Goal: Task Accomplishment & Management: Complete application form

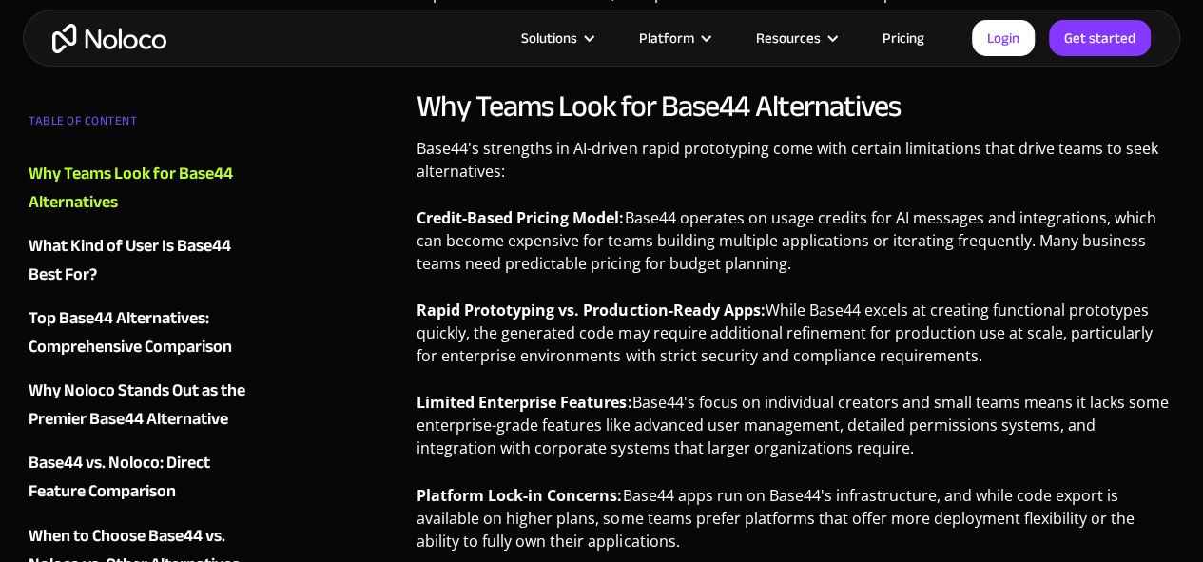
scroll to position [1370, 0]
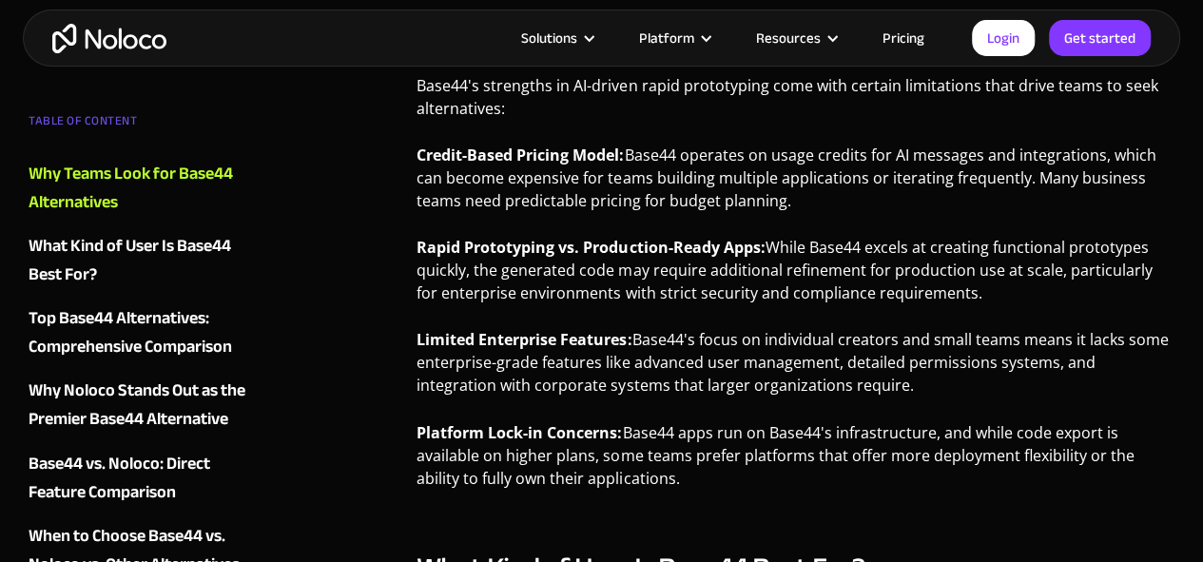
click at [901, 35] on link "Pricing" at bounding box center [903, 38] width 89 height 25
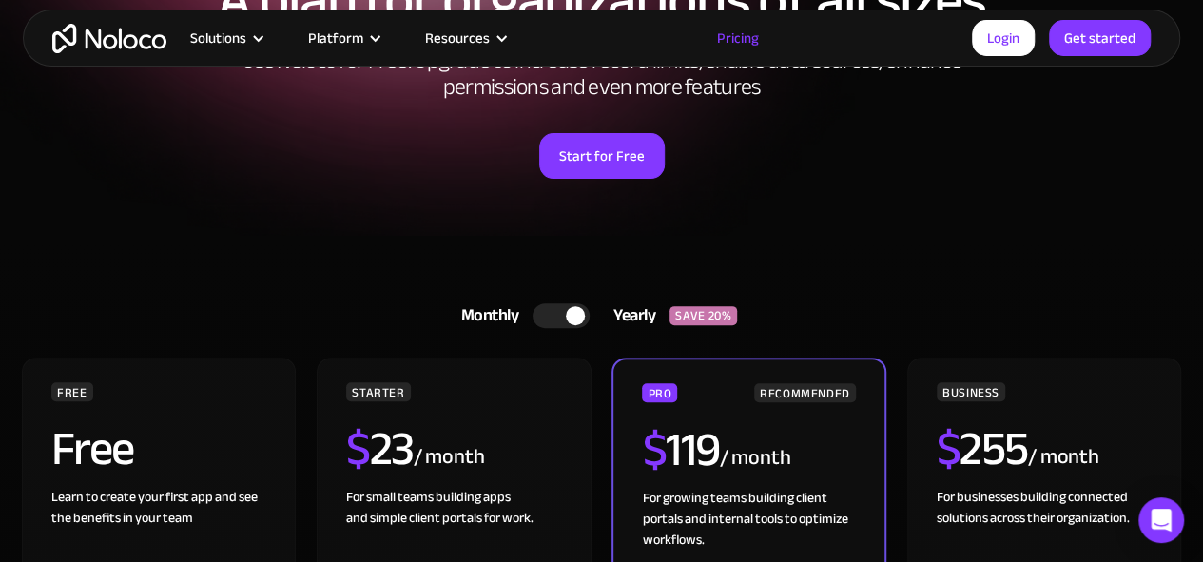
scroll to position [291, 0]
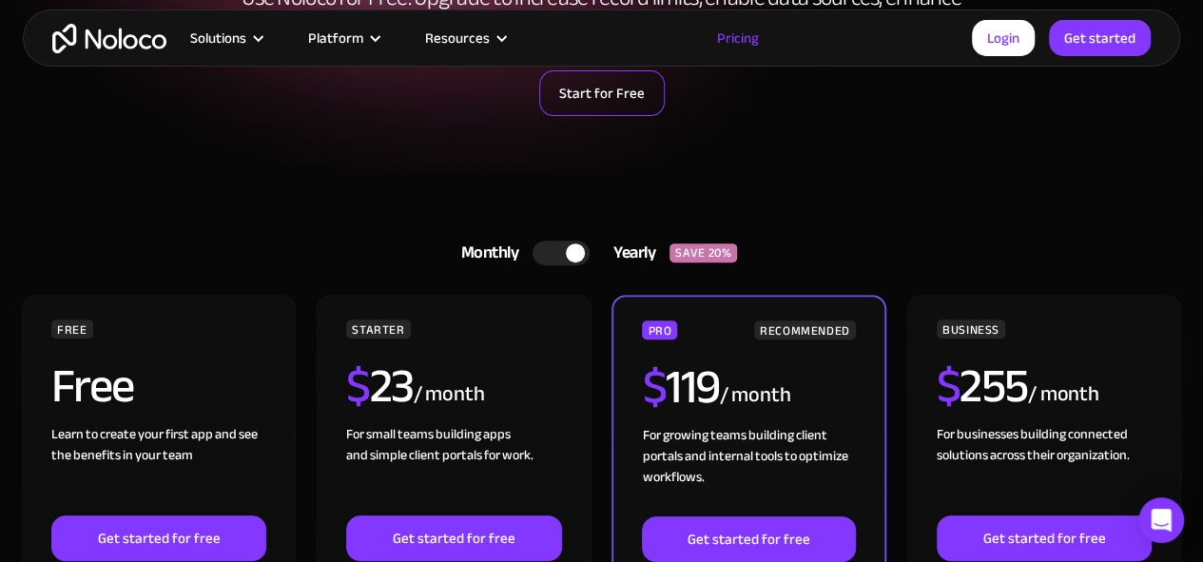
click at [585, 87] on link "Start for Free" at bounding box center [602, 93] width 126 height 46
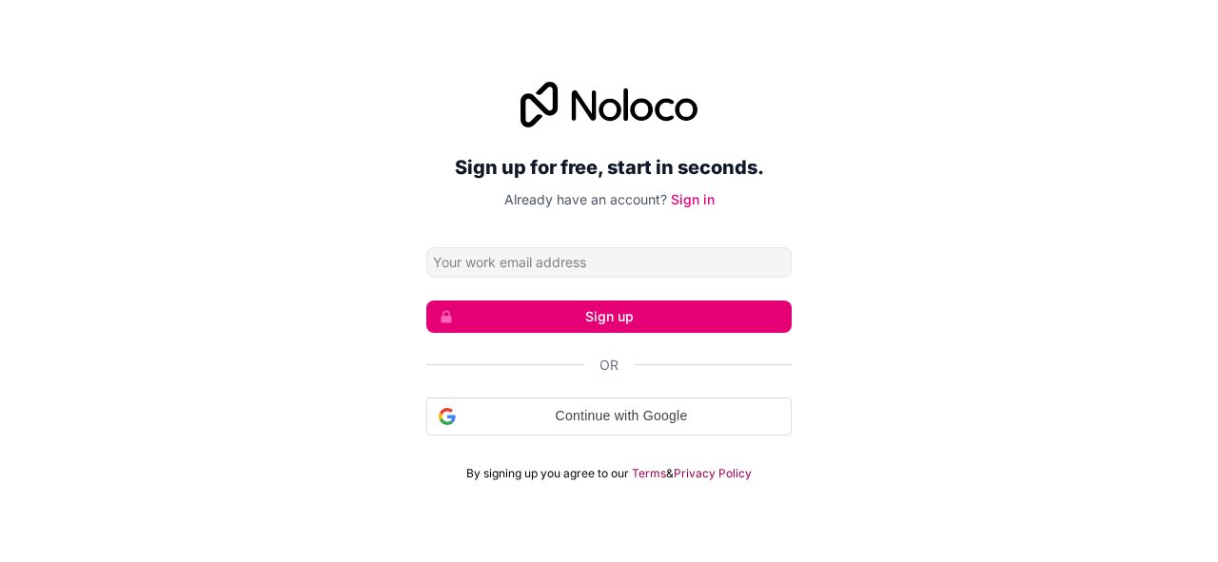
click at [519, 261] on input "Email address" at bounding box center [608, 262] width 365 height 30
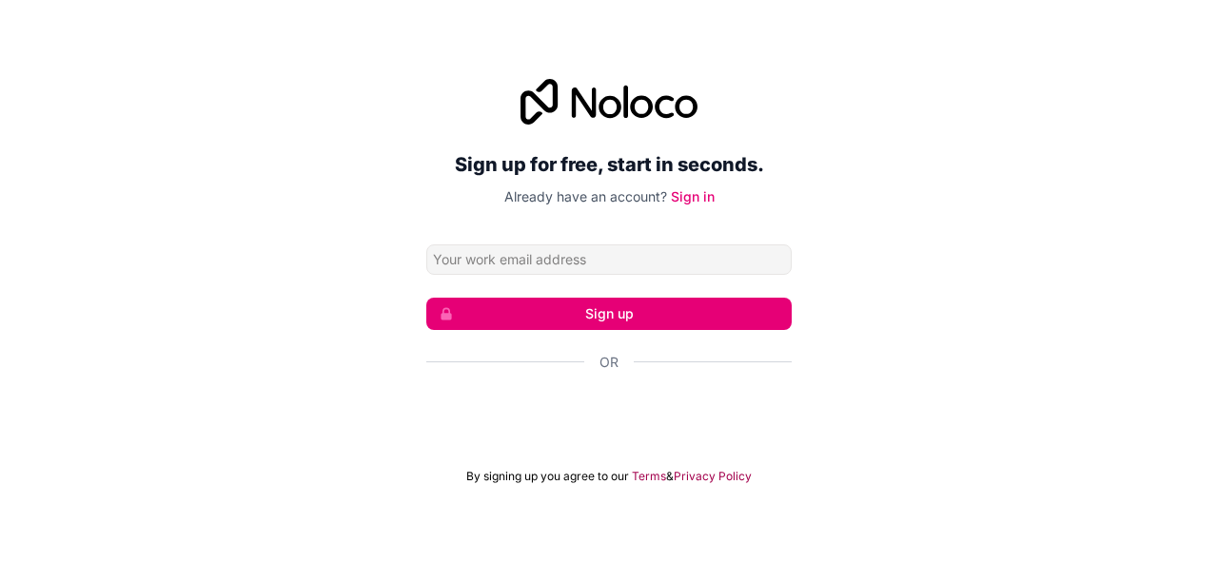
type input "[EMAIL_ADDRESS][DOMAIN_NAME]"
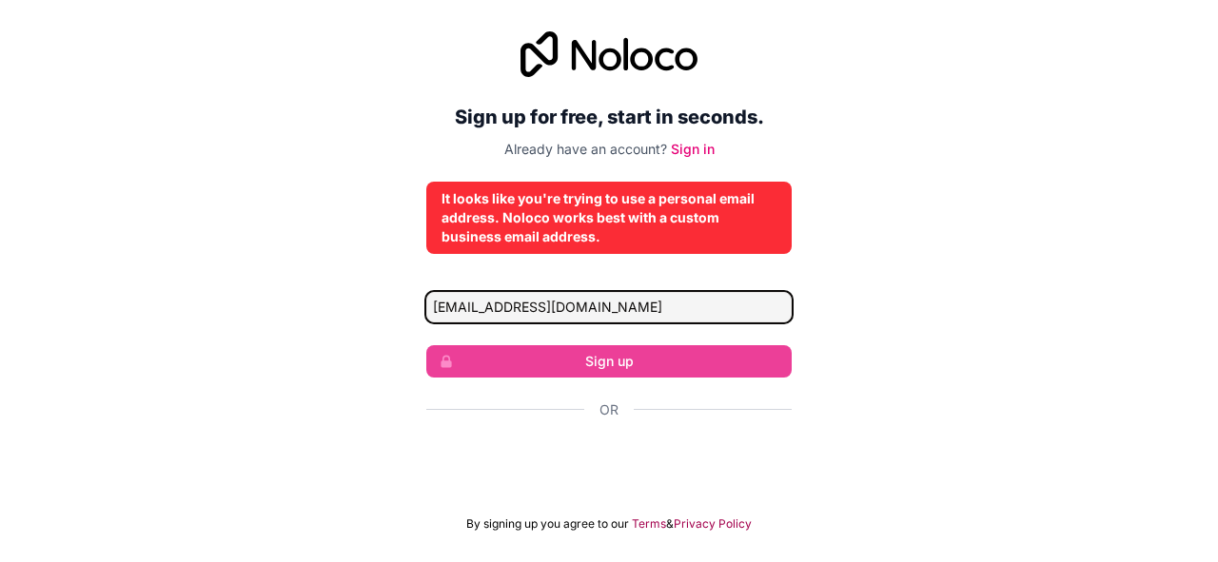
click at [540, 302] on input "[EMAIL_ADDRESS][DOMAIN_NAME]" at bounding box center [608, 307] width 365 height 30
drag, startPoint x: 667, startPoint y: 299, endPoint x: 377, endPoint y: 319, distance: 290.8
click at [377, 319] on div "Sign up for free, start in seconds. Already have an account? Sign in It looks l…" at bounding box center [609, 282] width 1218 height 554
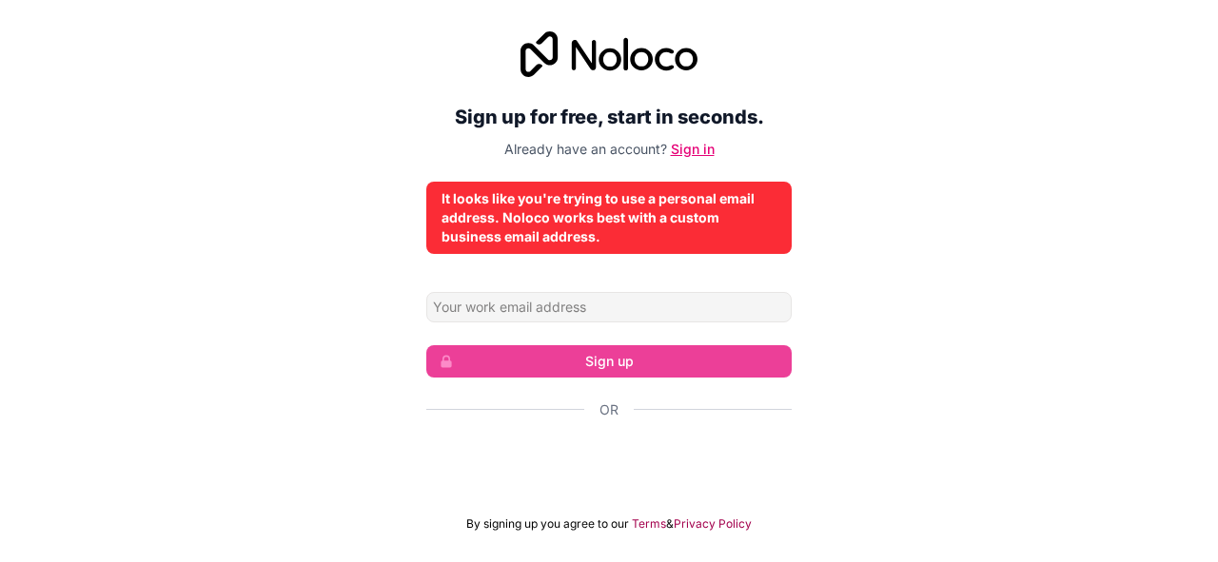
click at [702, 149] on link "Sign in" at bounding box center [693, 149] width 44 height 16
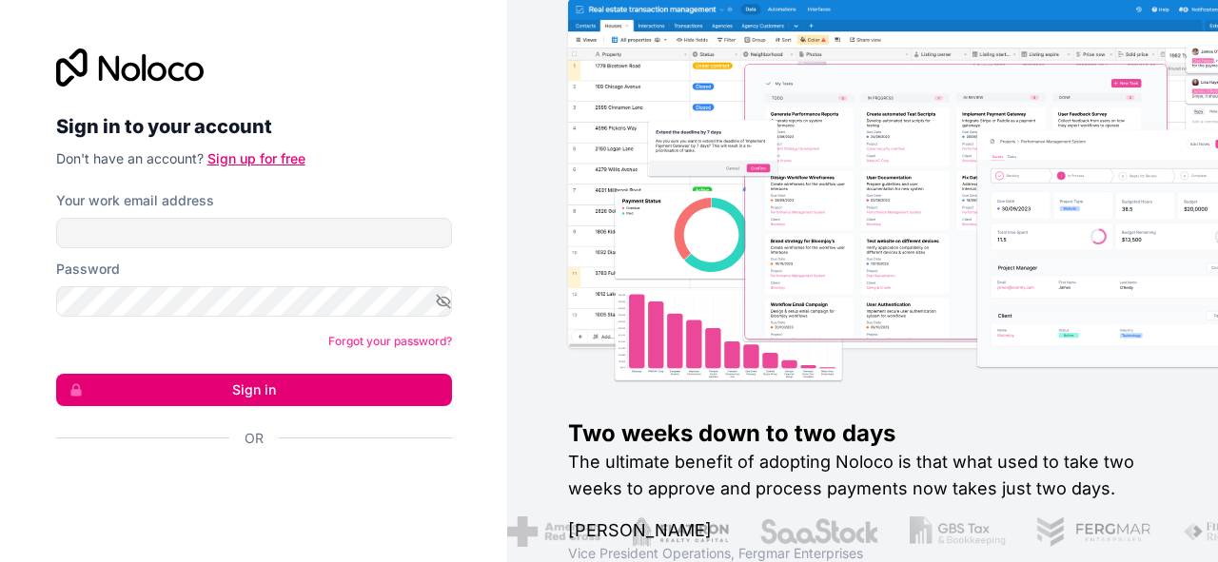
click at [271, 157] on link "Sign up for free" at bounding box center [256, 158] width 98 height 16
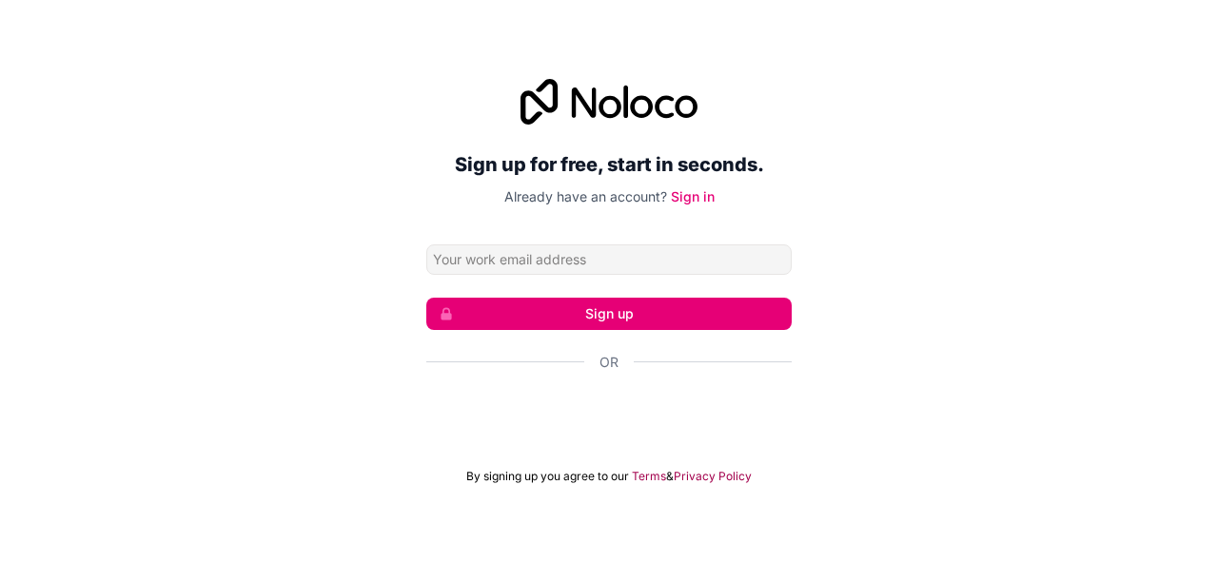
click at [451, 260] on input "Email address" at bounding box center [608, 259] width 365 height 30
type input "[EMAIL_ADDRESS][DOMAIN_NAME]"
click at [538, 311] on button "Sign up" at bounding box center [608, 314] width 365 height 32
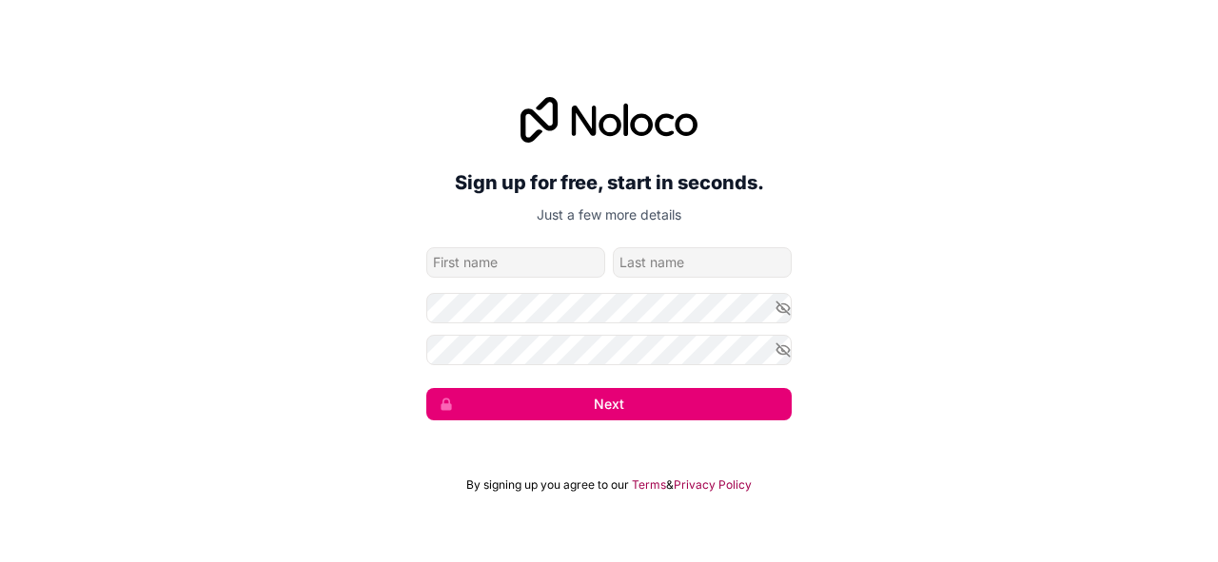
type input "[PERSON_NAME]"
click at [565, 405] on button "Next" at bounding box center [608, 404] width 365 height 32
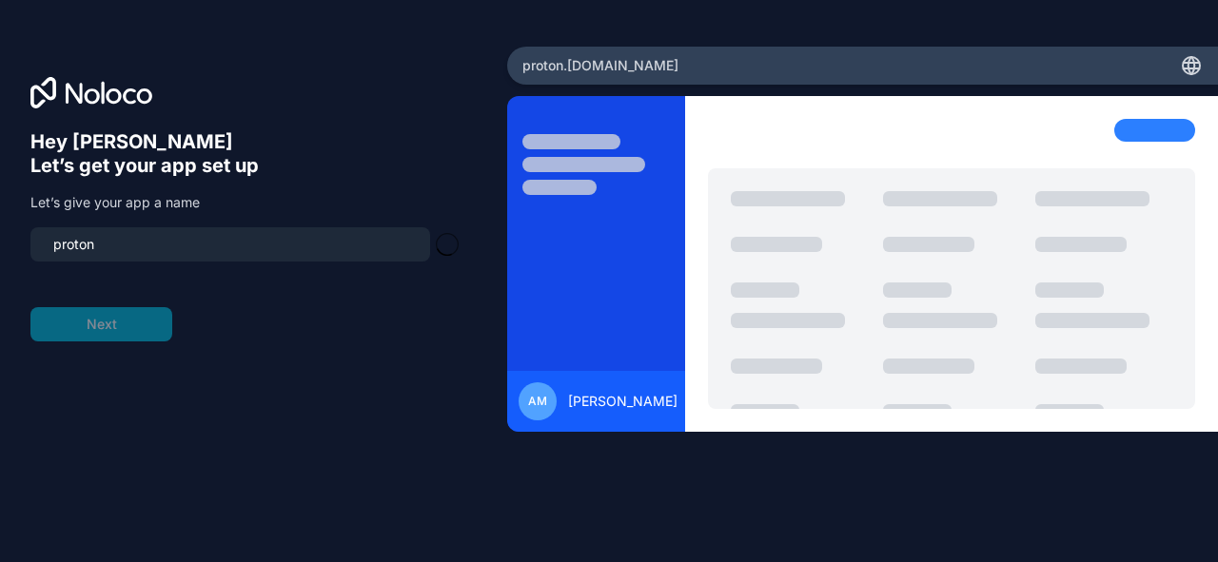
type input "proton-os"
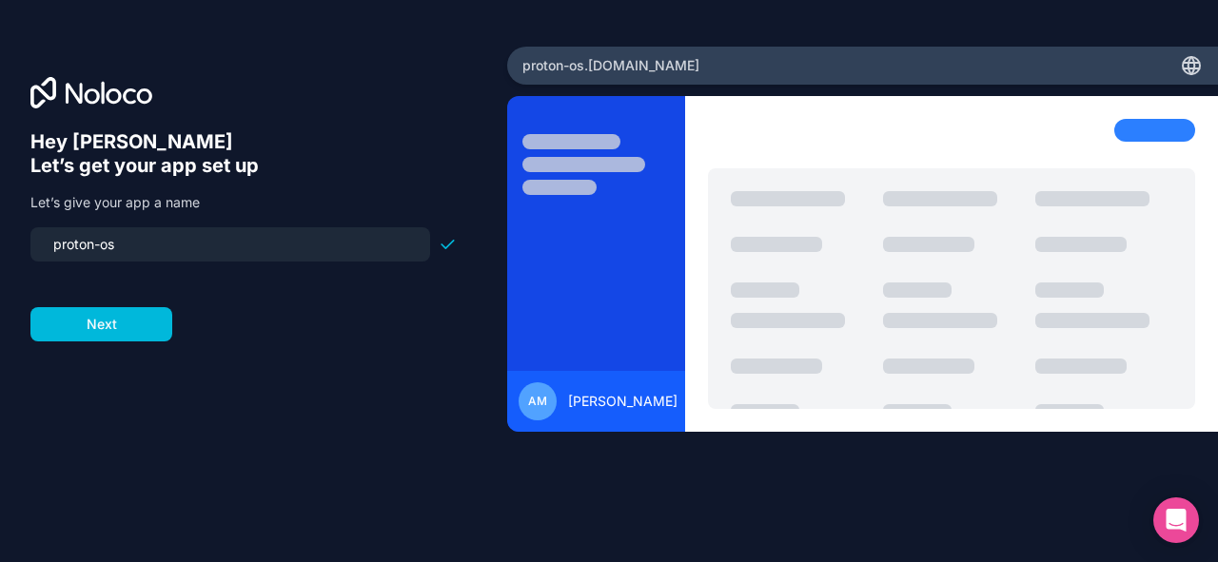
click at [148, 318] on button "Next" at bounding box center [101, 324] width 142 height 34
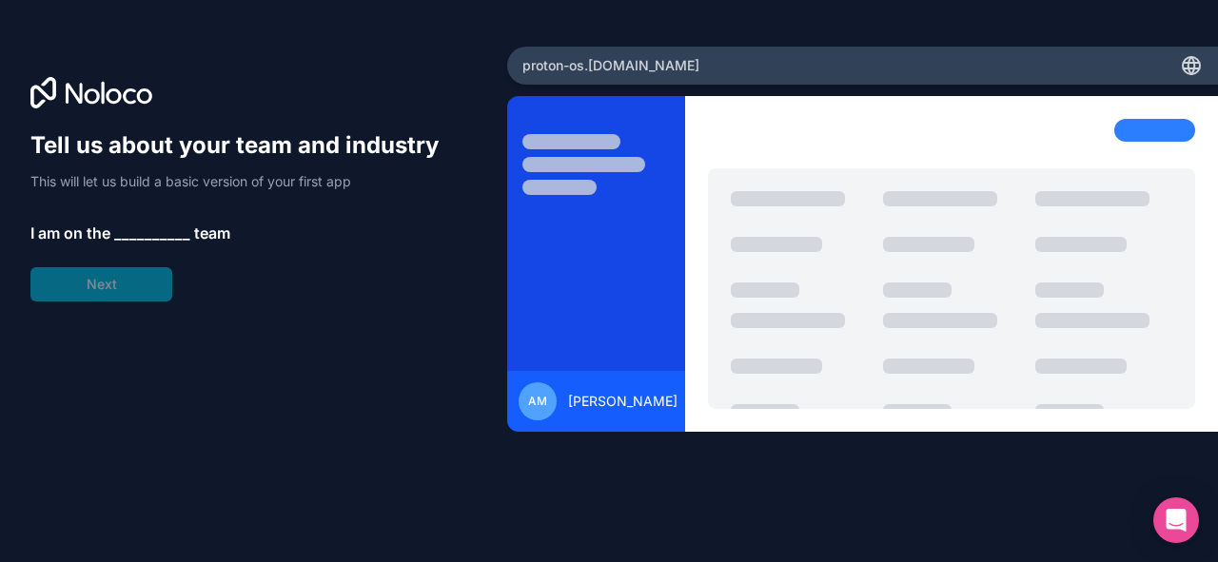
click at [140, 229] on span "__________" at bounding box center [152, 233] width 76 height 23
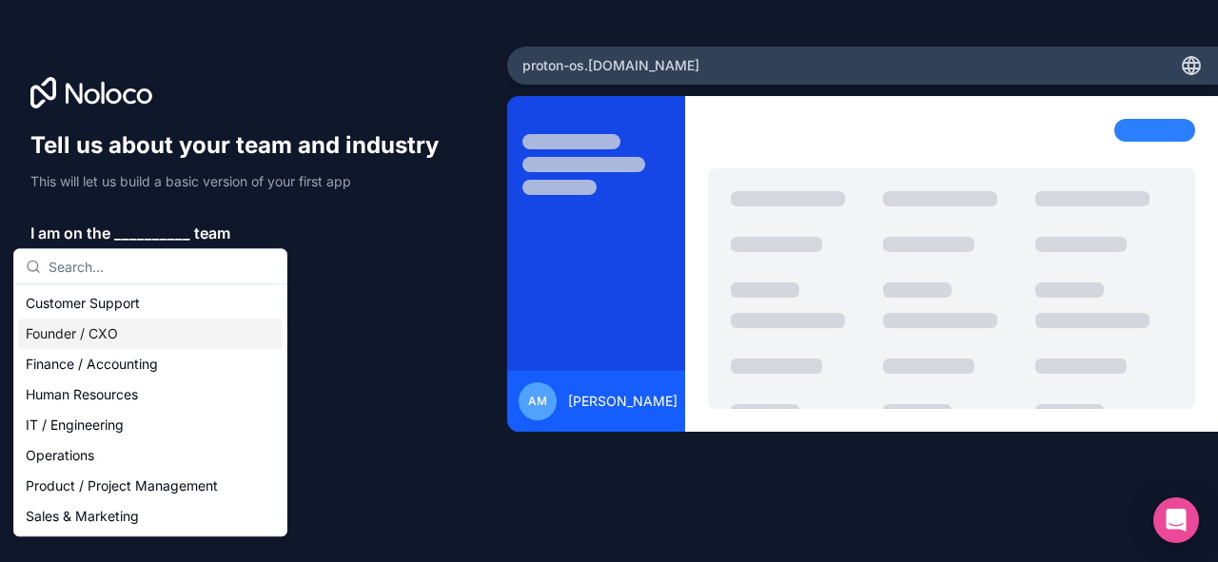
click at [86, 333] on div "Founder / CXO" at bounding box center [150, 334] width 264 height 30
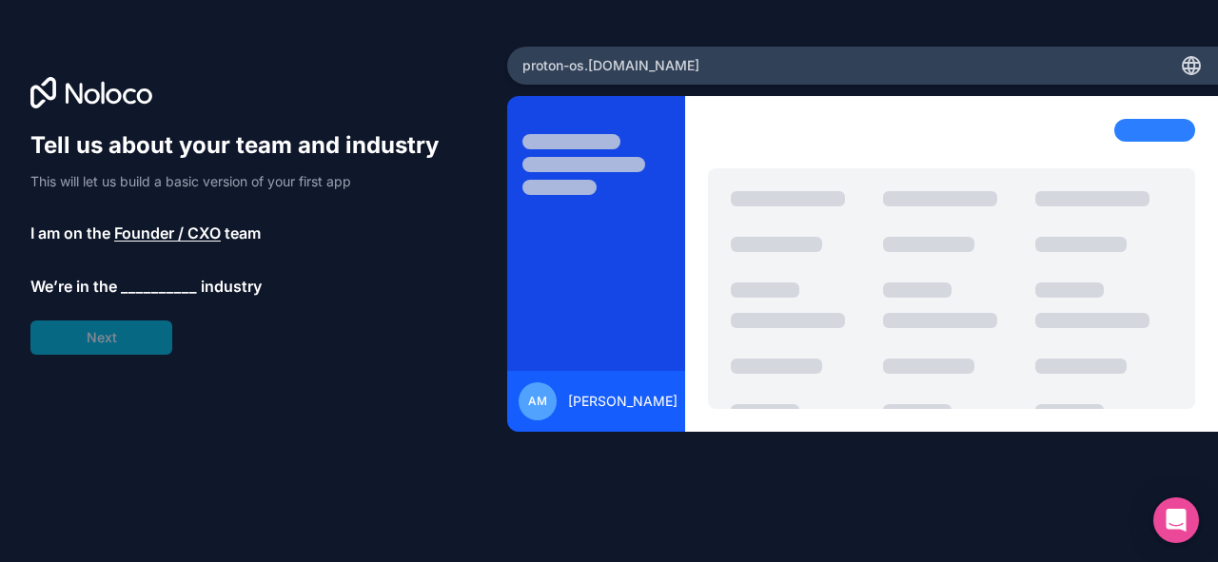
click at [135, 281] on span "__________" at bounding box center [159, 286] width 76 height 23
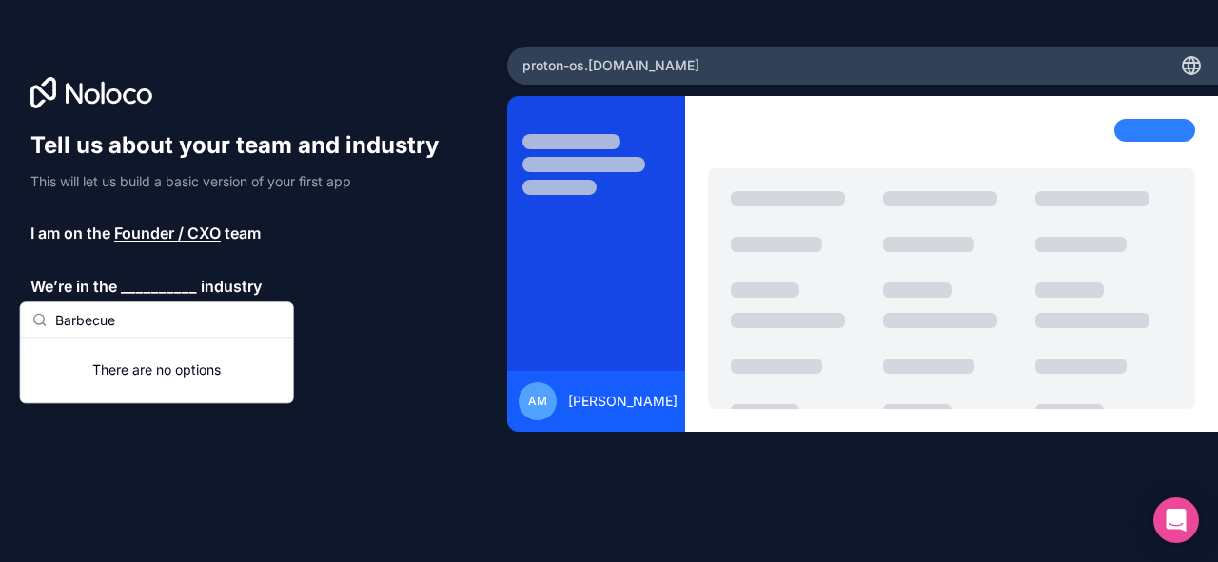
type input "Barbecue"
click at [322, 295] on p "We’re in the __________ industry" at bounding box center [243, 286] width 426 height 23
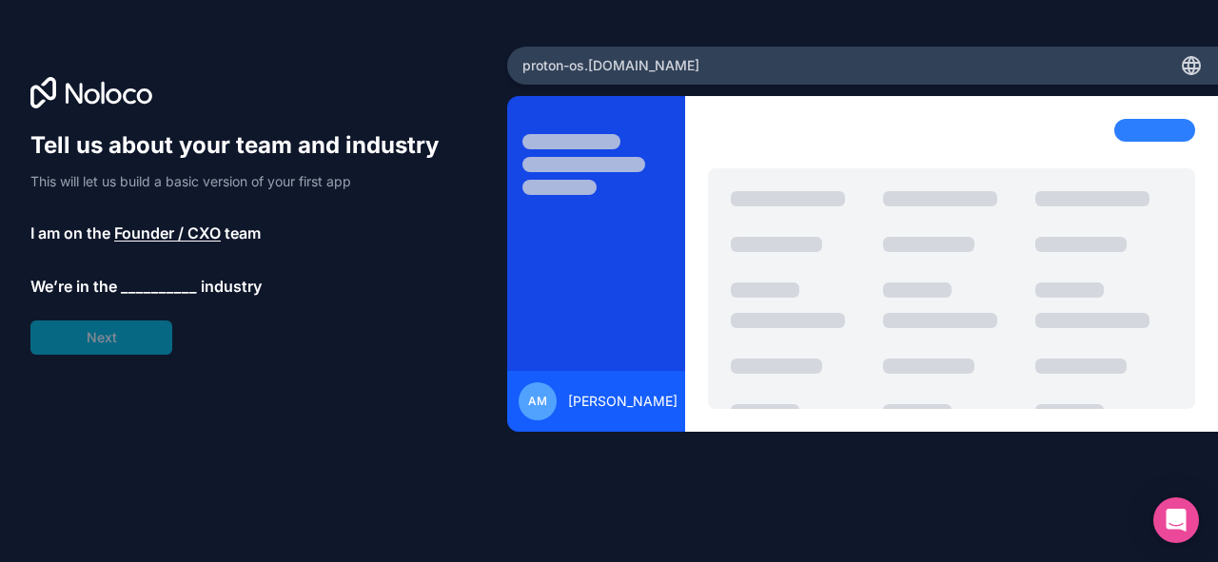
click at [142, 280] on span "__________" at bounding box center [159, 286] width 76 height 23
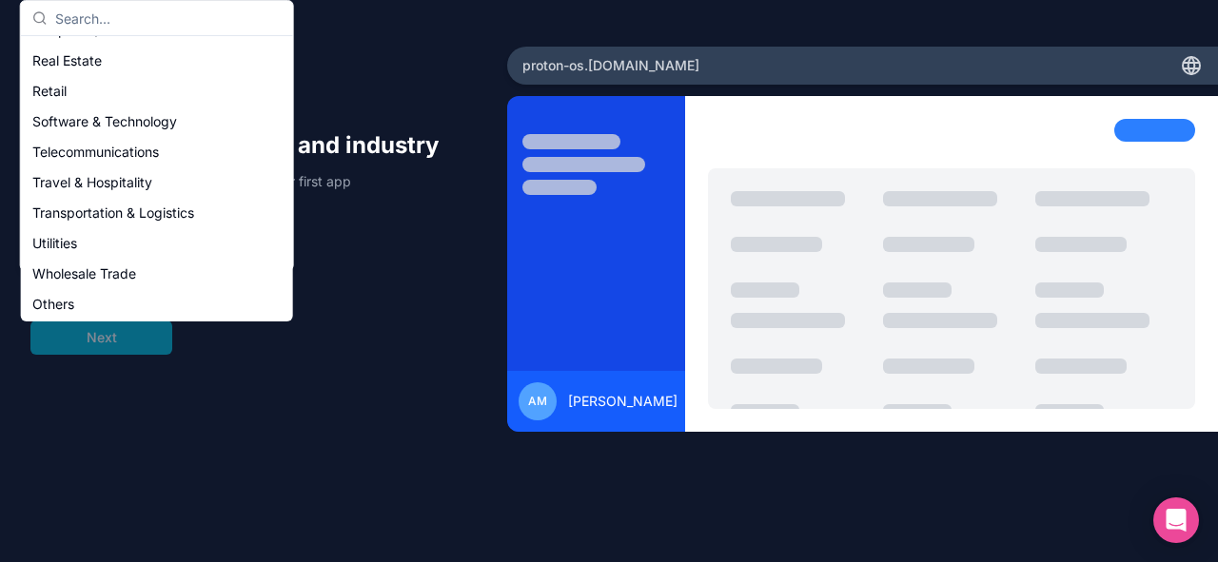
scroll to position [392, 0]
click at [242, 298] on div "Others" at bounding box center [157, 302] width 264 height 30
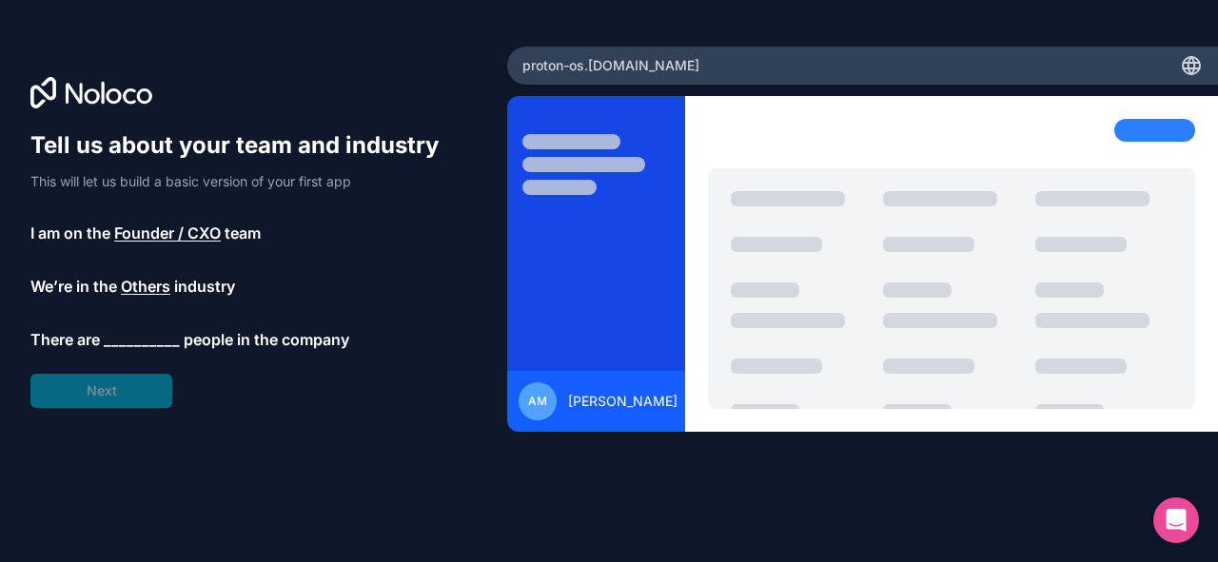
click at [132, 340] on span "__________" at bounding box center [142, 339] width 76 height 23
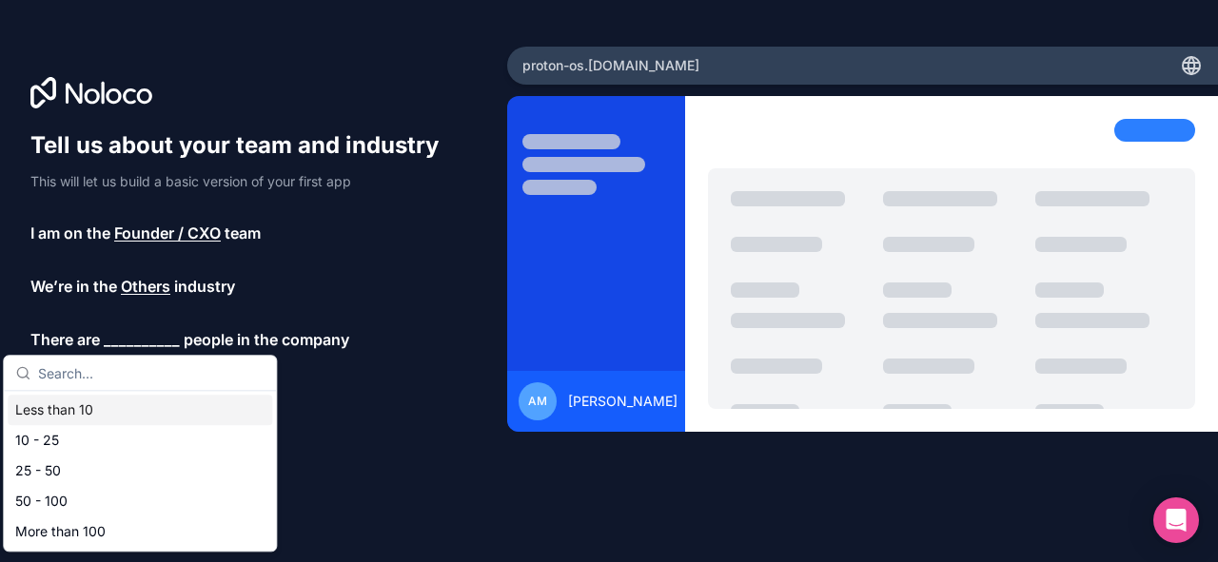
click at [87, 410] on div "Less than 10" at bounding box center [140, 410] width 264 height 30
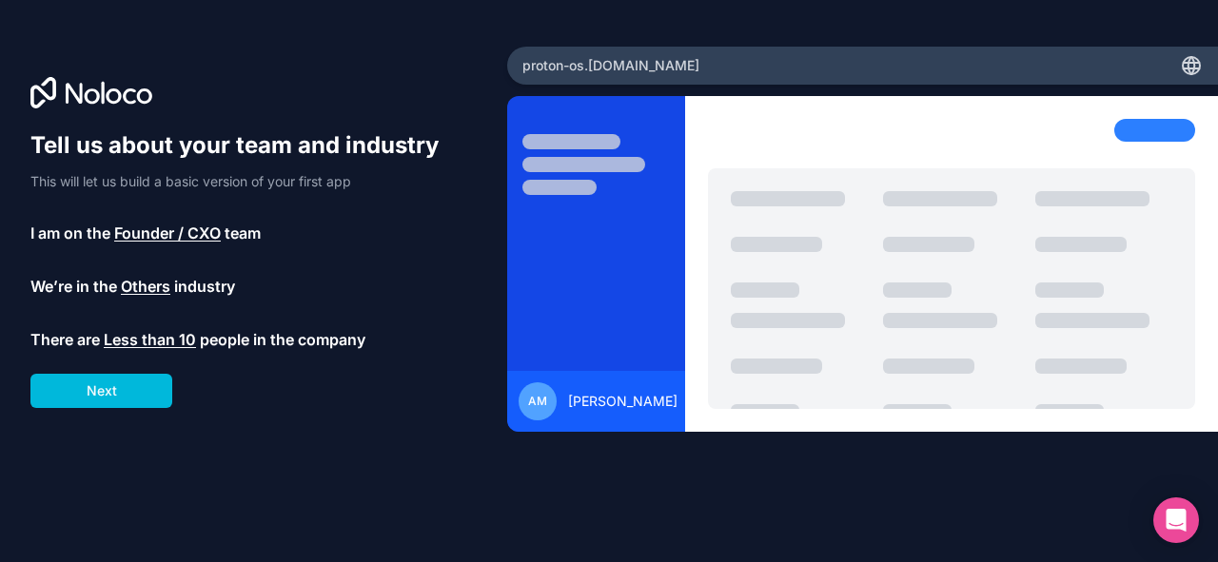
click at [120, 397] on button "Next" at bounding box center [101, 391] width 142 height 34
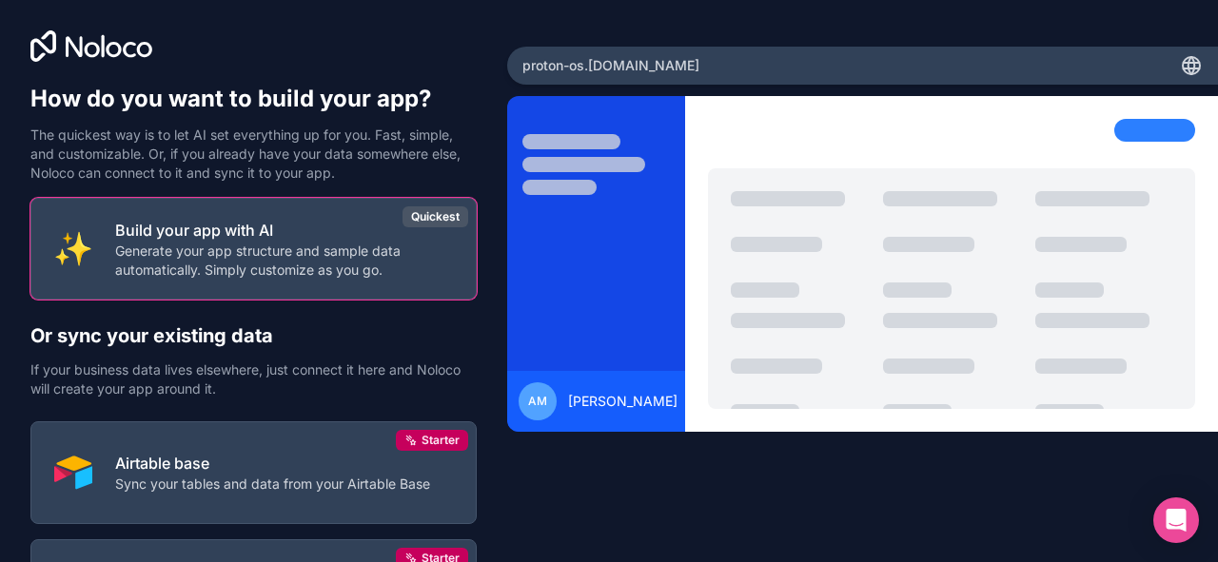
click at [278, 246] on p "Generate your app structure and sample data automatically. Simply customize as …" at bounding box center [284, 261] width 338 height 38
click at [419, 212] on div "Quickest" at bounding box center [435, 216] width 66 height 21
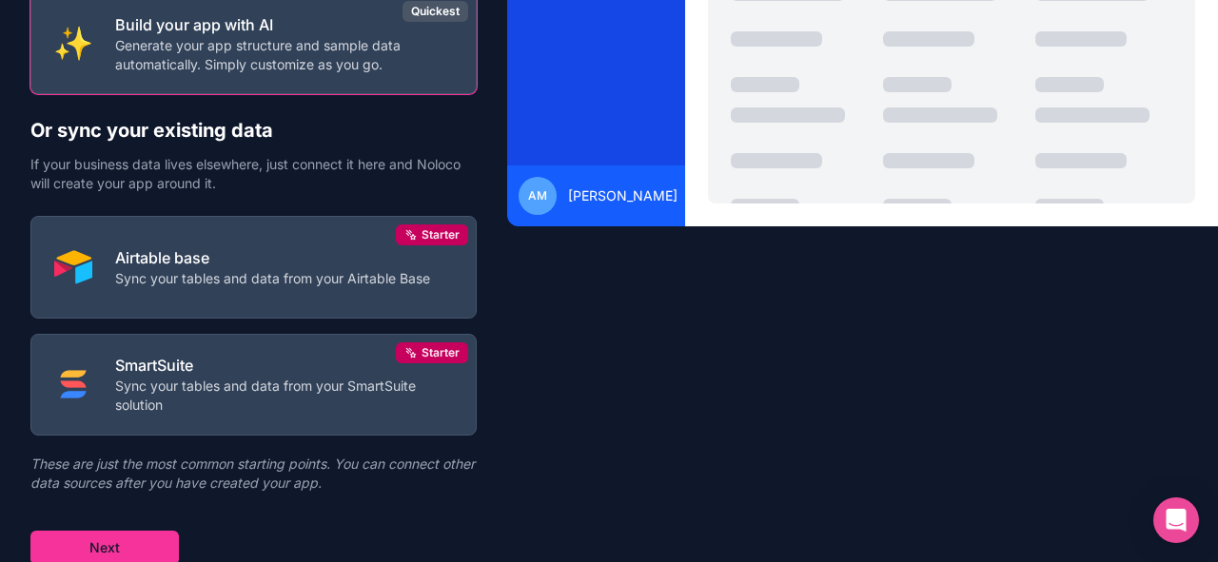
click at [84, 537] on button "Next" at bounding box center [104, 548] width 148 height 34
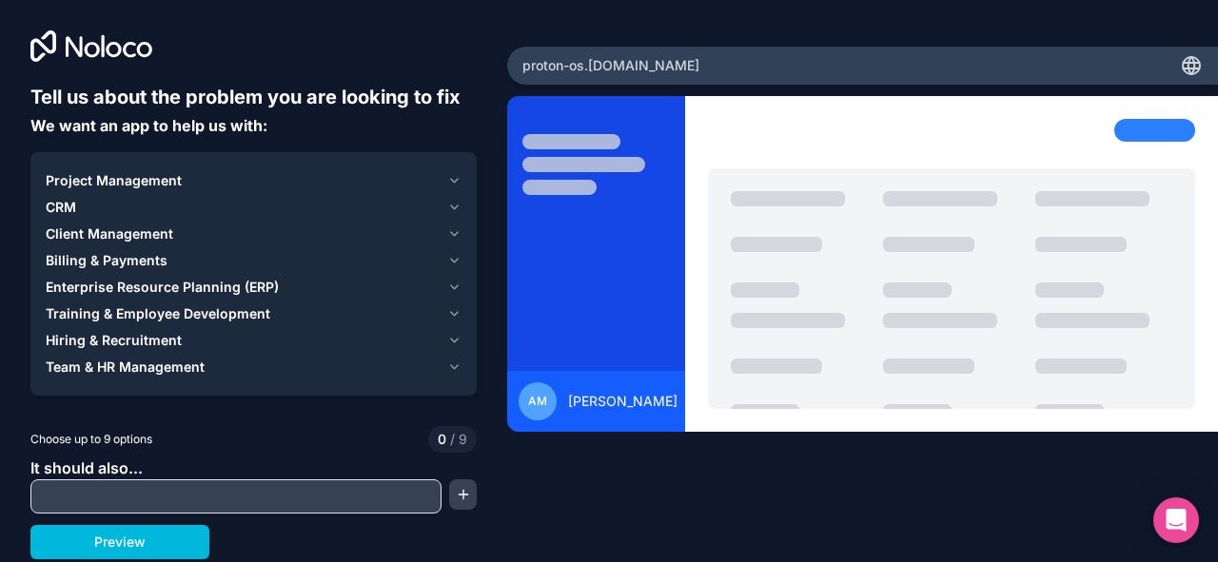
click at [138, 229] on span "Client Management" at bounding box center [109, 233] width 127 height 19
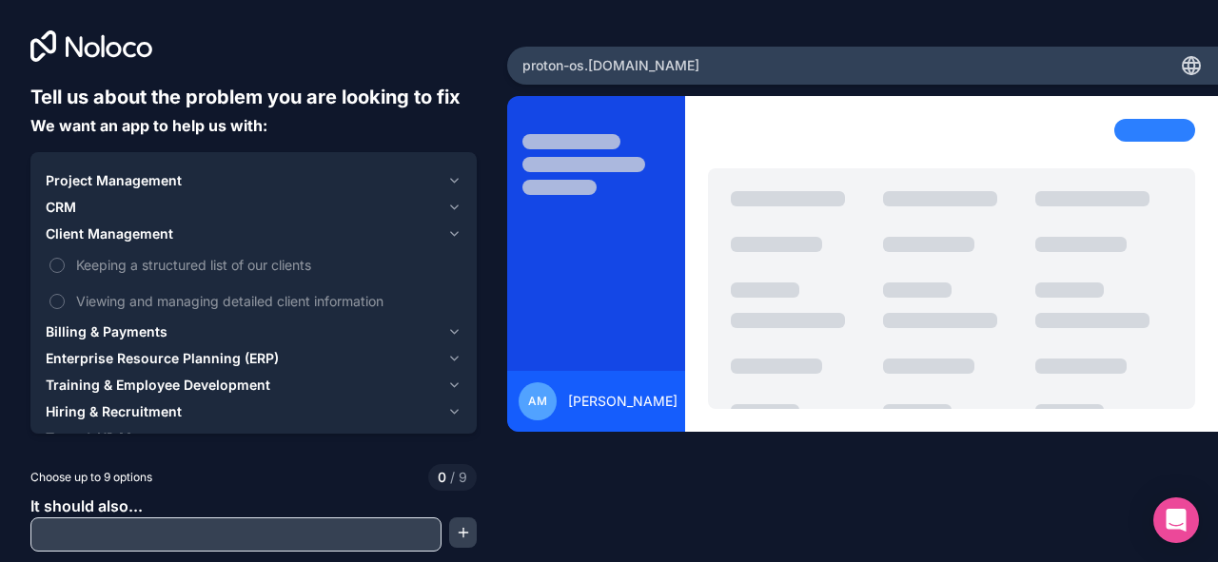
click at [59, 265] on button "Keeping a structured list of our clients" at bounding box center [56, 265] width 15 height 15
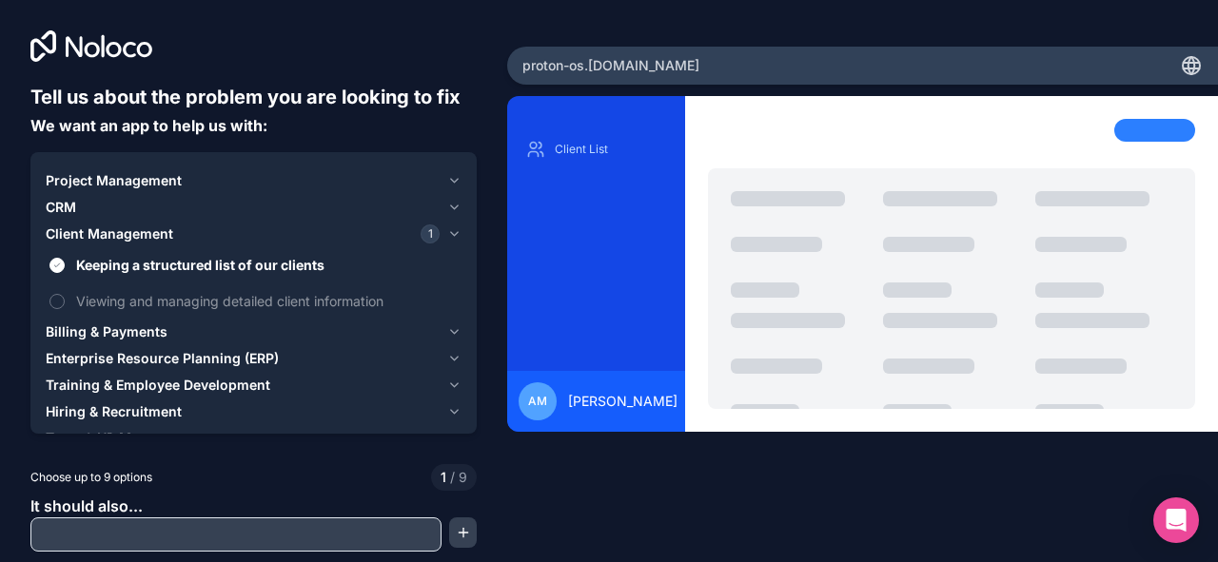
click at [57, 299] on button "Viewing and managing detailed client information" at bounding box center [56, 301] width 15 height 15
click at [83, 327] on span "Billing & Payments" at bounding box center [107, 331] width 122 height 19
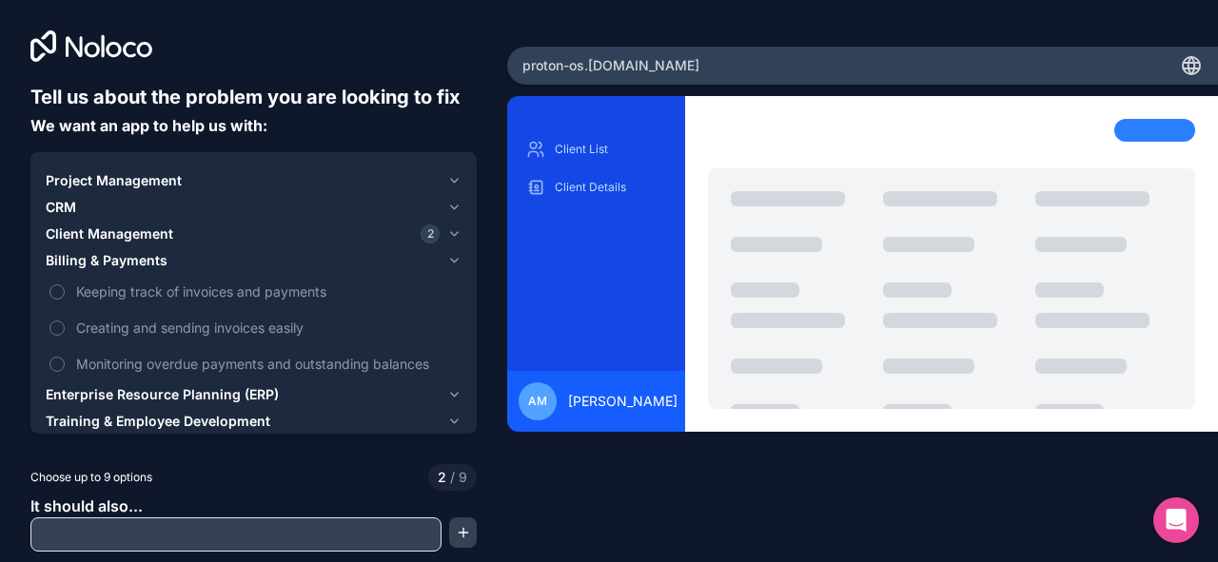
click at [61, 294] on button "Keeping track of invoices and payments" at bounding box center [56, 291] width 15 height 15
click at [61, 332] on button "Creating and sending invoices easily" at bounding box center [56, 328] width 15 height 15
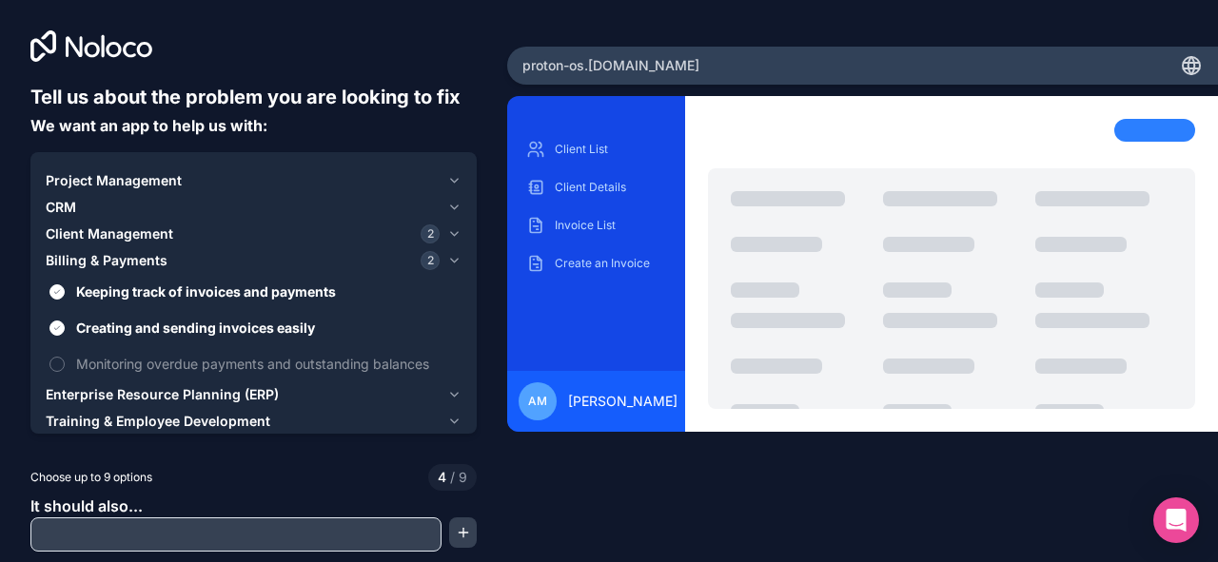
click at [59, 361] on button "Monitoring overdue payments and outstanding balances" at bounding box center [56, 364] width 15 height 15
click at [80, 387] on span "Enterprise Resource Planning (ERP)" at bounding box center [162, 394] width 233 height 19
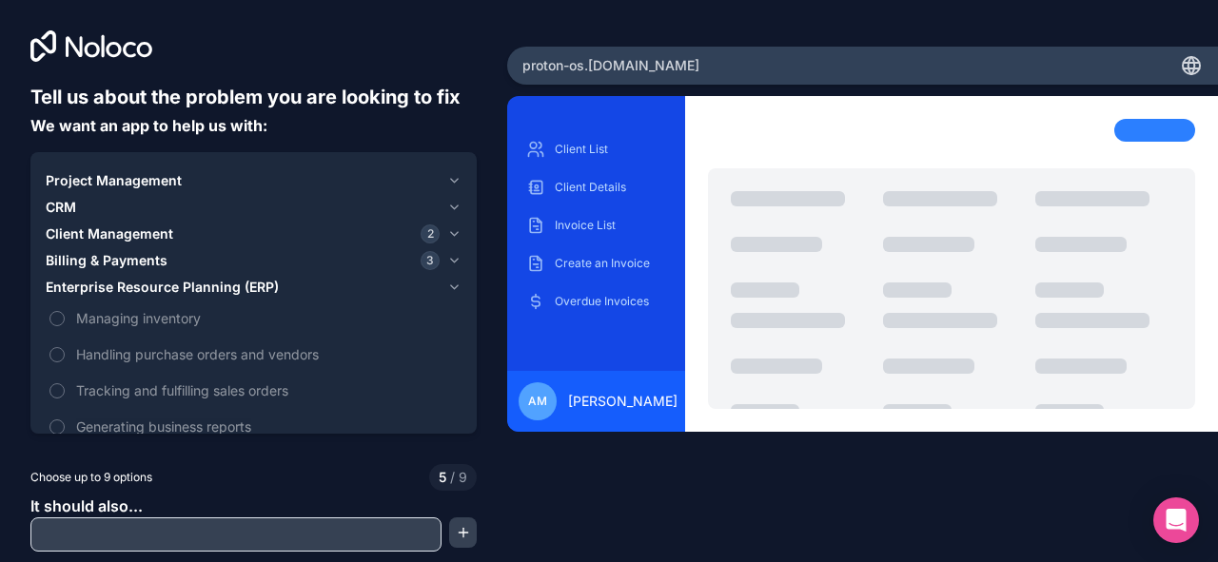
click at [63, 389] on button "Tracking and fulfilling sales orders" at bounding box center [56, 390] width 15 height 15
click at [61, 419] on label "Generating business reports" at bounding box center [254, 426] width 416 height 35
click at [61, 419] on button "Generating business reports" at bounding box center [56, 426] width 15 height 15
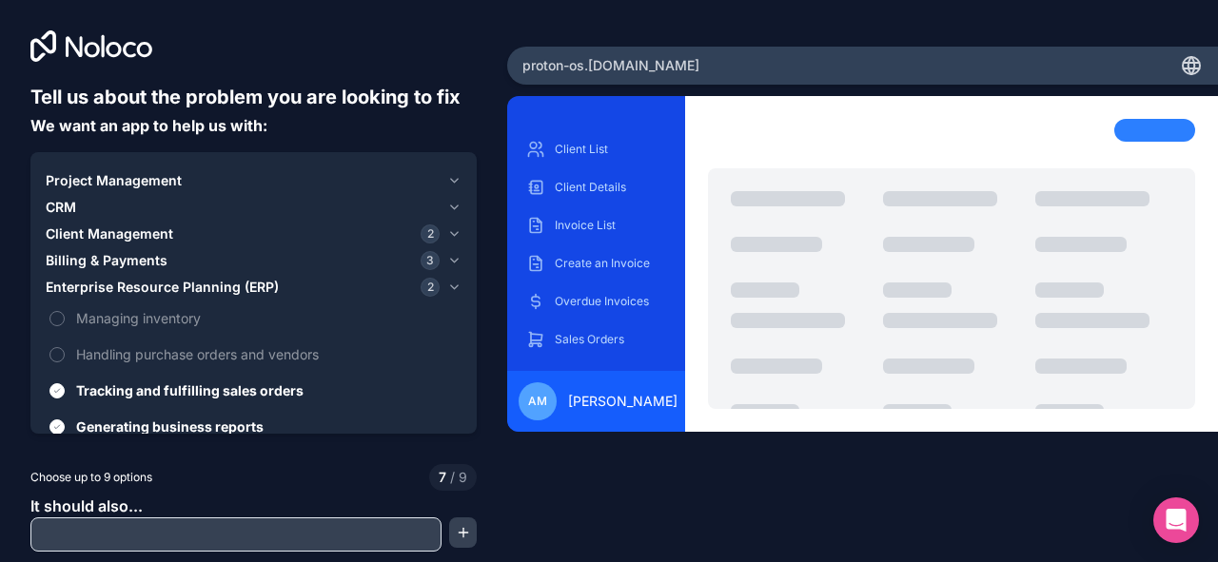
click at [449, 334] on label "Managing inventory" at bounding box center [254, 318] width 416 height 35
click at [65, 326] on button "Managing inventory" at bounding box center [56, 318] width 15 height 15
click at [126, 194] on button "CRM" at bounding box center [254, 207] width 416 height 27
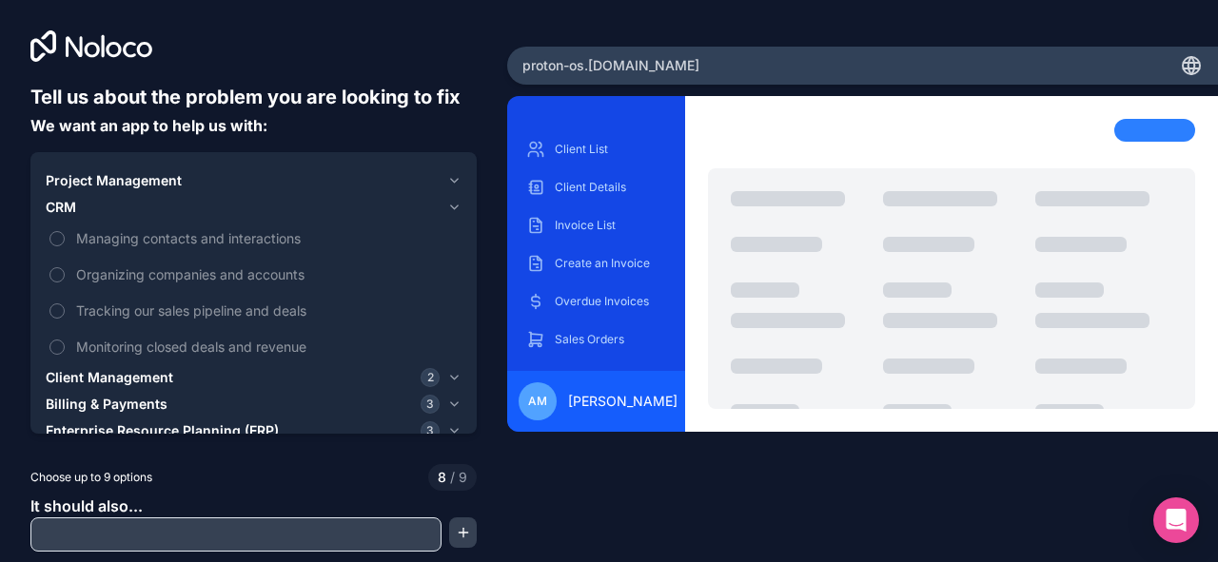
click at [57, 243] on button "Managing contacts and interactions" at bounding box center [56, 238] width 15 height 15
click at [58, 301] on label "Tracking our sales pipeline and deals" at bounding box center [254, 310] width 416 height 35
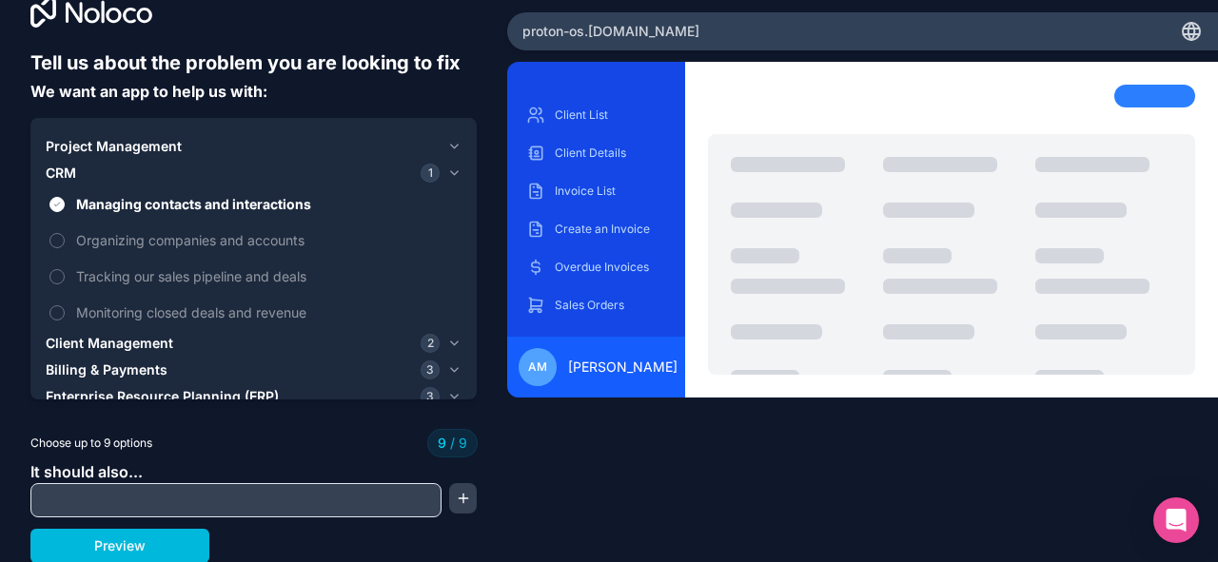
click at [177, 536] on button "Preview" at bounding box center [119, 546] width 179 height 34
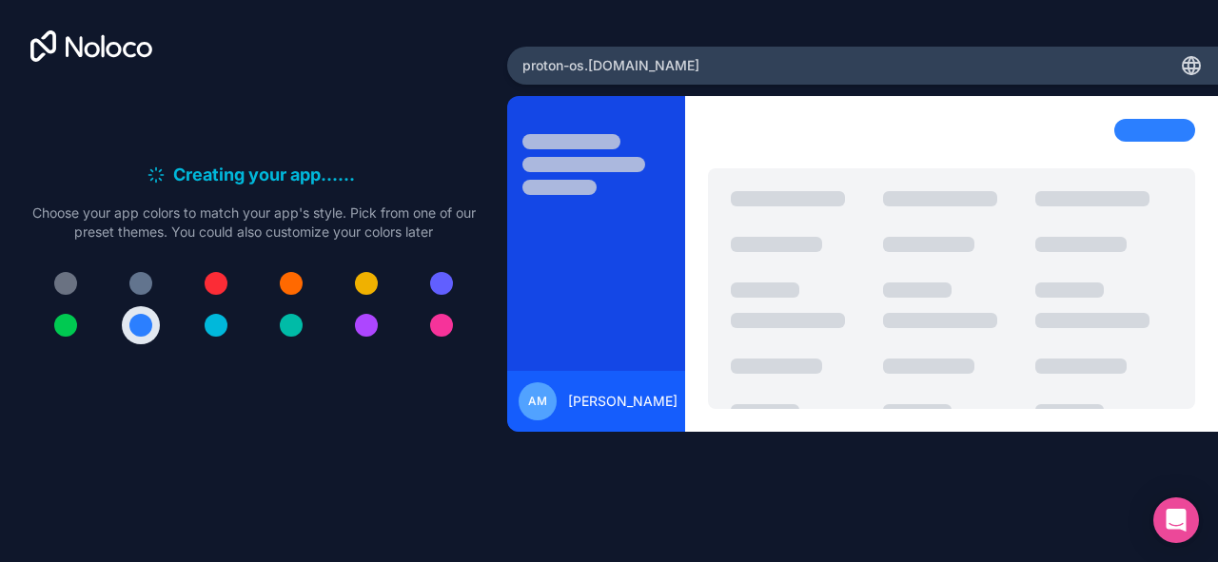
scroll to position [0, 0]
